Goal: Find specific fact: Find specific fact

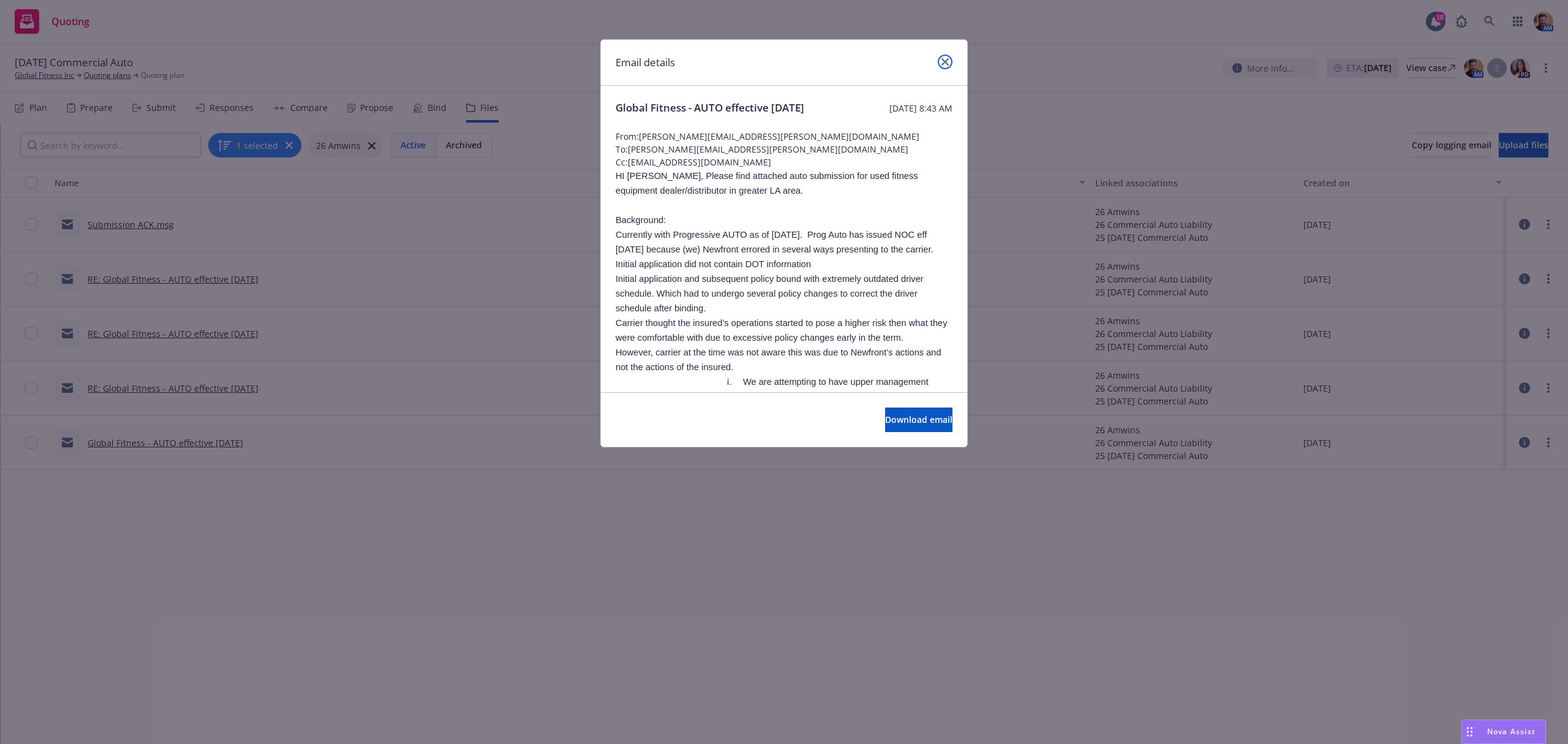
click at [939, 59] on link "close" at bounding box center [945, 62] width 14 height 14
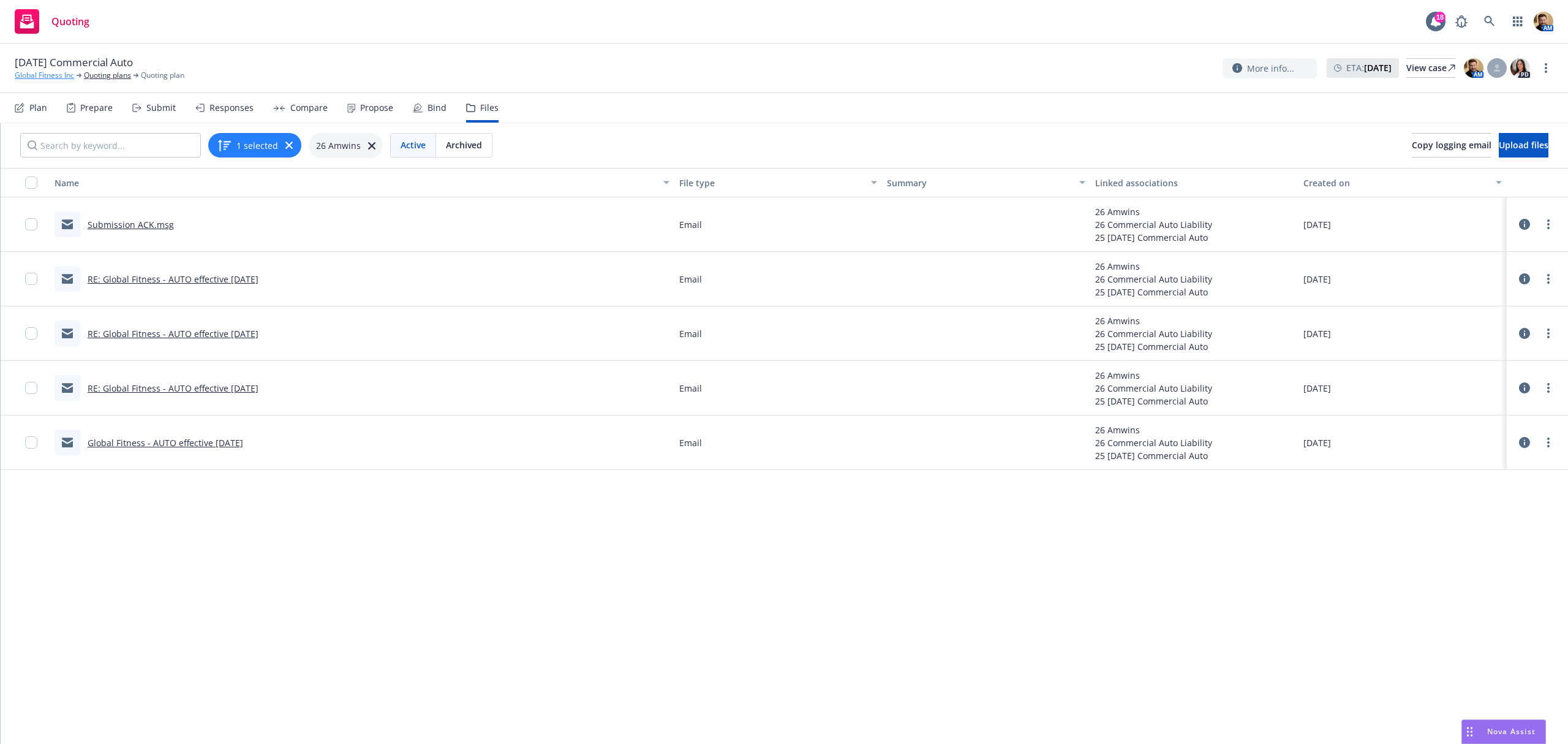
click at [50, 72] on link "Global Fitness Inc" at bounding box center [44, 75] width 59 height 11
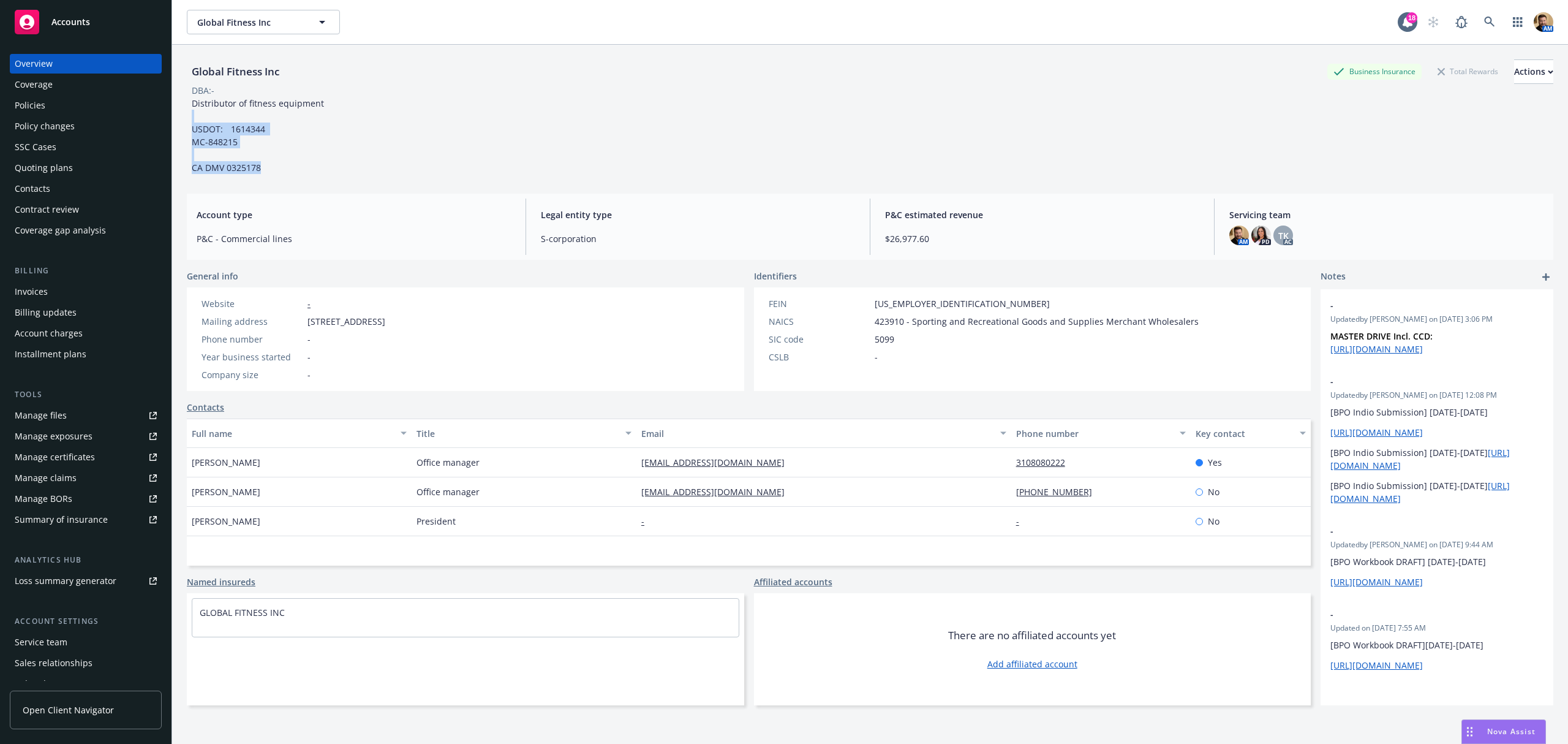
drag, startPoint x: 264, startPoint y: 168, endPoint x: 204, endPoint y: 120, distance: 76.8
click at [204, 120] on div "Distributor of fitness equipment USDOT: 1614344 MC-848215 CA DMV 0325178" at bounding box center [258, 135] width 142 height 78
copy span "USDOT: 1614344 MC-848215 CA DMV 0325178"
